Goal: Navigation & Orientation: Find specific page/section

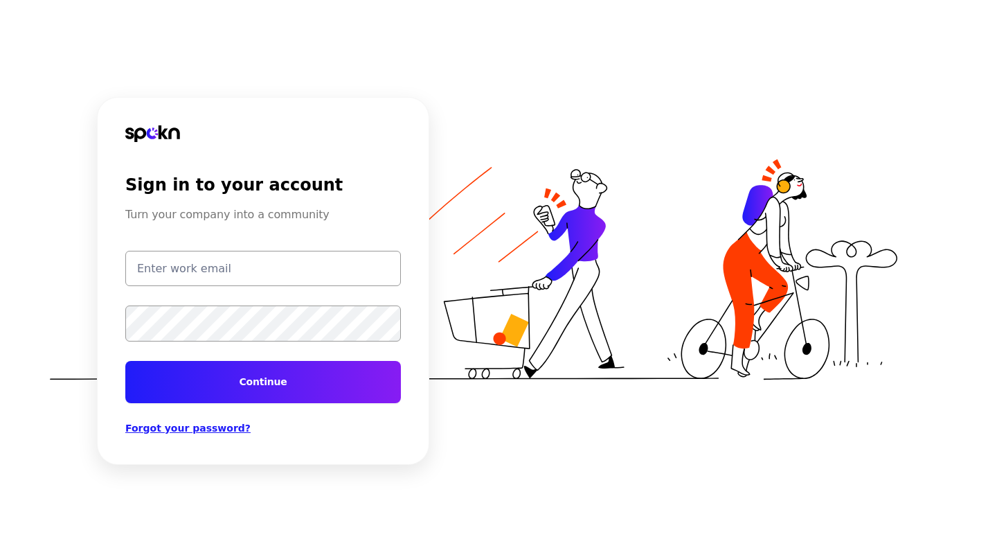
type input "test@getspokn.com"
click at [322, 389] on button "Continue" at bounding box center [263, 382] width 276 height 42
